Goal: Download file/media

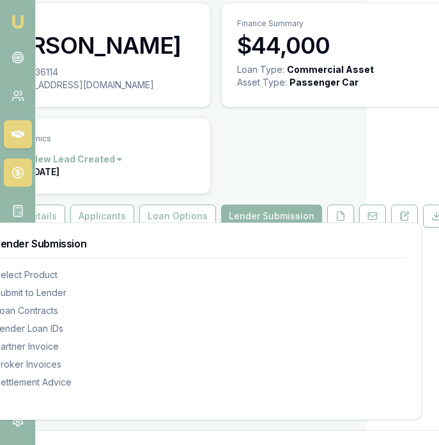
click at [11, 167] on link at bounding box center [18, 173] width 28 height 28
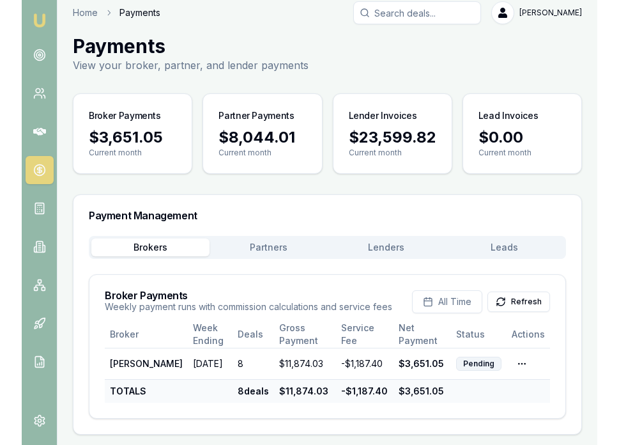
scroll to position [7, 0]
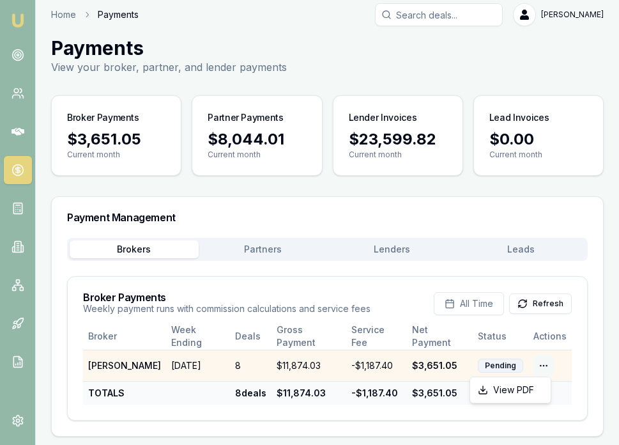
click at [439, 362] on html "Emu Broker Home Payments [PERSON_NAME] Toggle Menu Payments View your broker, p…" at bounding box center [309, 215] width 619 height 445
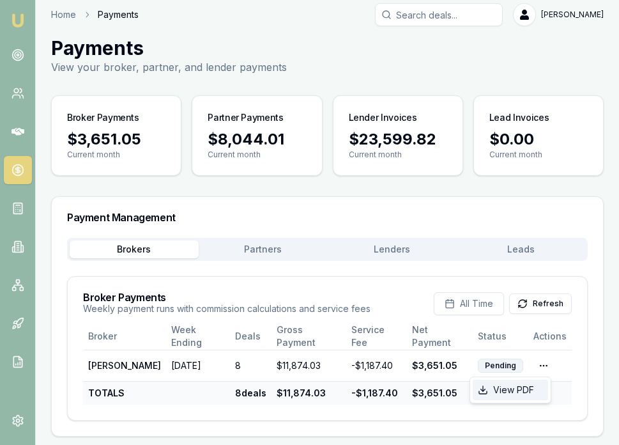
click at [439, 390] on div "View PDF" at bounding box center [510, 390] width 75 height 20
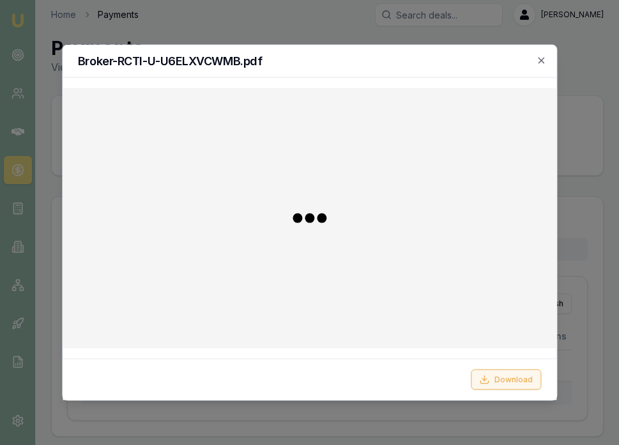
click at [439, 385] on button "Download" at bounding box center [506, 379] width 70 height 20
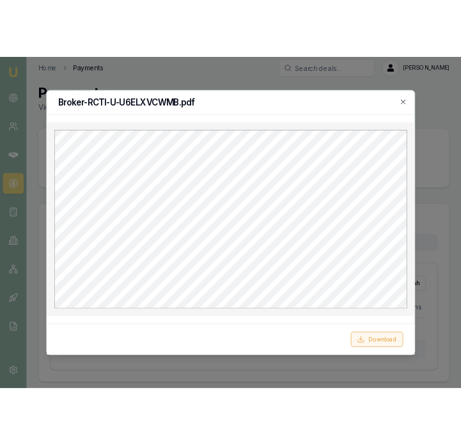
scroll to position [0, 0]
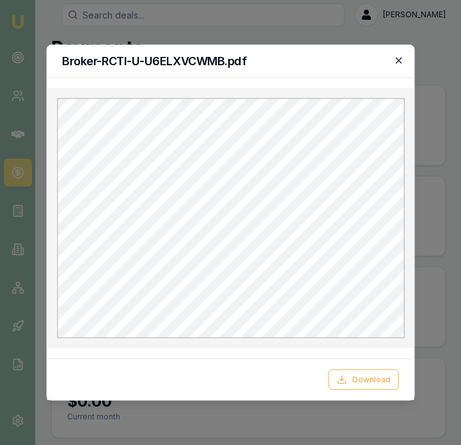
click at [404, 61] on div "Broker-RCTI-U-U6ELXVCWMB.pdf" at bounding box center [231, 61] width 368 height 33
click at [403, 61] on icon "button" at bounding box center [399, 61] width 10 height 10
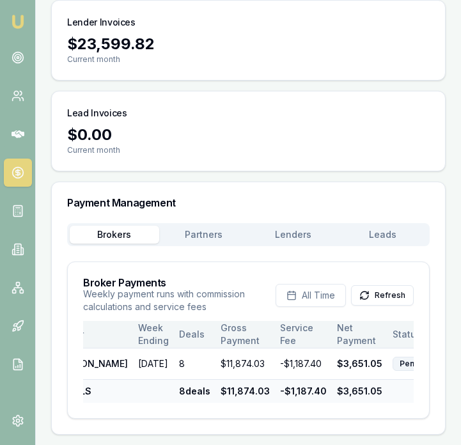
scroll to position [0, 68]
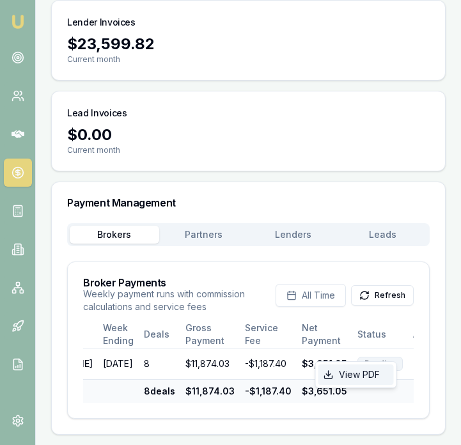
click at [366, 371] on div "View PDF" at bounding box center [355, 374] width 75 height 20
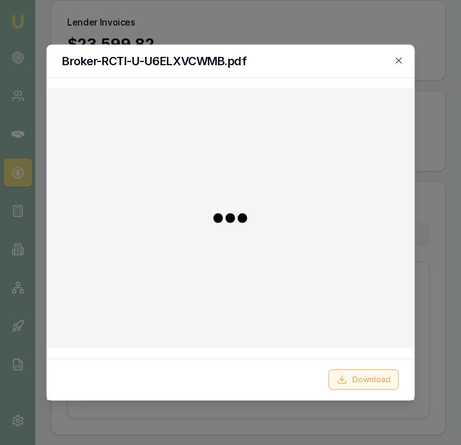
click at [357, 382] on button "Download" at bounding box center [364, 379] width 70 height 20
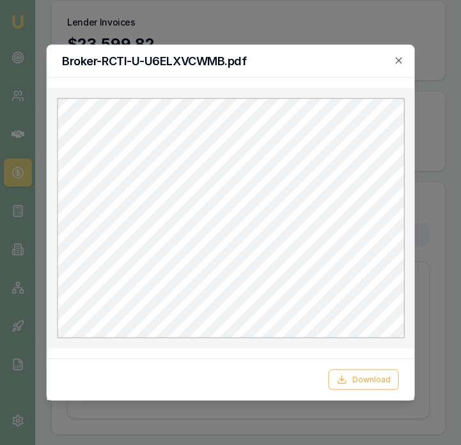
scroll to position [0, 0]
click at [405, 58] on div "Broker-RCTI-U-U6ELXVCWMB.pdf" at bounding box center [231, 61] width 368 height 33
click at [400, 59] on icon "button" at bounding box center [399, 61] width 6 height 6
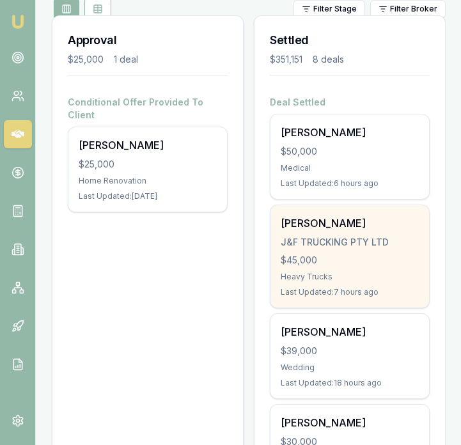
scroll to position [257, 0]
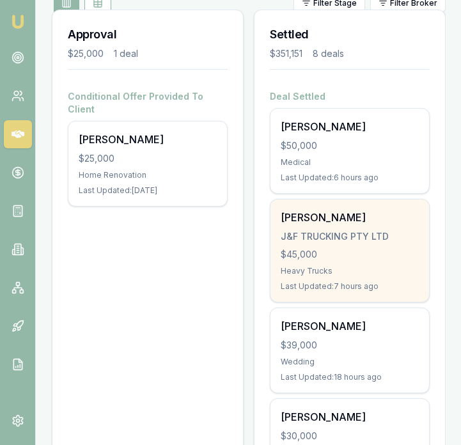
click at [340, 258] on div "$45,000" at bounding box center [350, 254] width 138 height 13
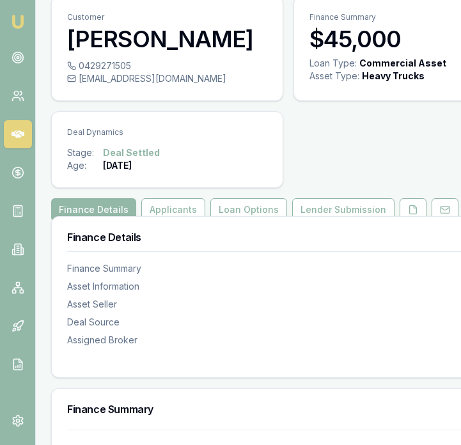
scroll to position [35, 0]
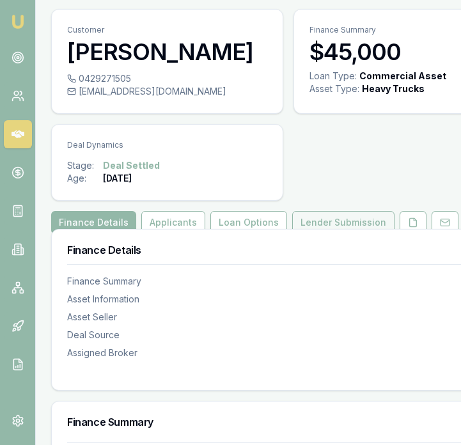
click at [344, 234] on button "Lender Submission" at bounding box center [343, 222] width 102 height 23
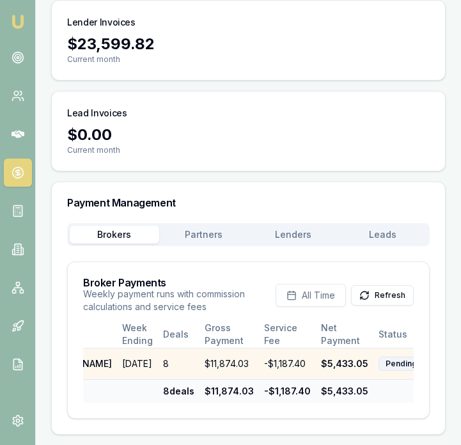
scroll to position [0, 71]
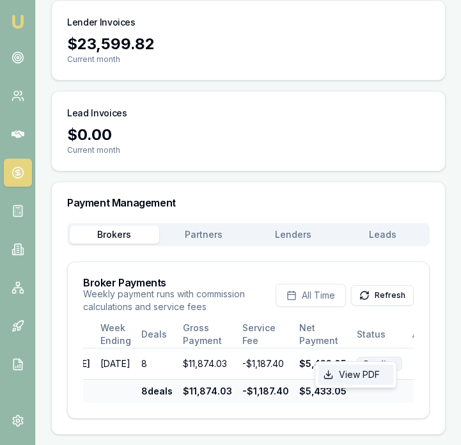
click at [368, 371] on div "View PDF" at bounding box center [355, 374] width 75 height 20
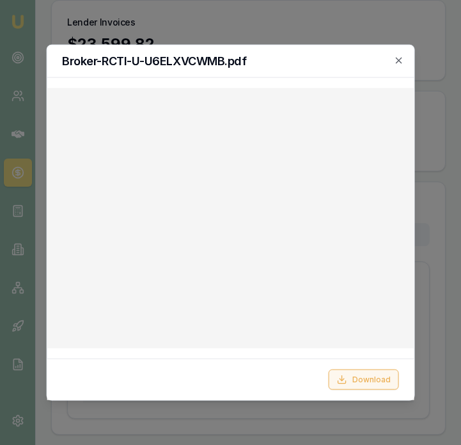
click at [339, 380] on icon at bounding box center [342, 381] width 8 height 3
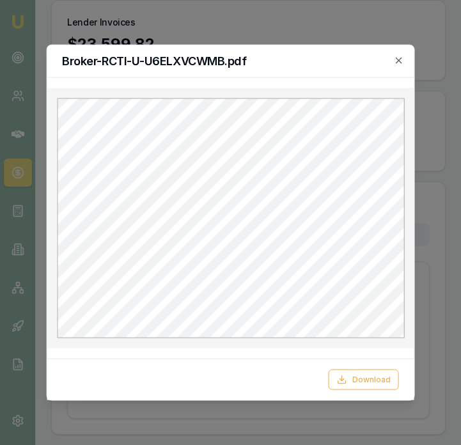
scroll to position [0, 0]
